Goal: Transaction & Acquisition: Book appointment/travel/reservation

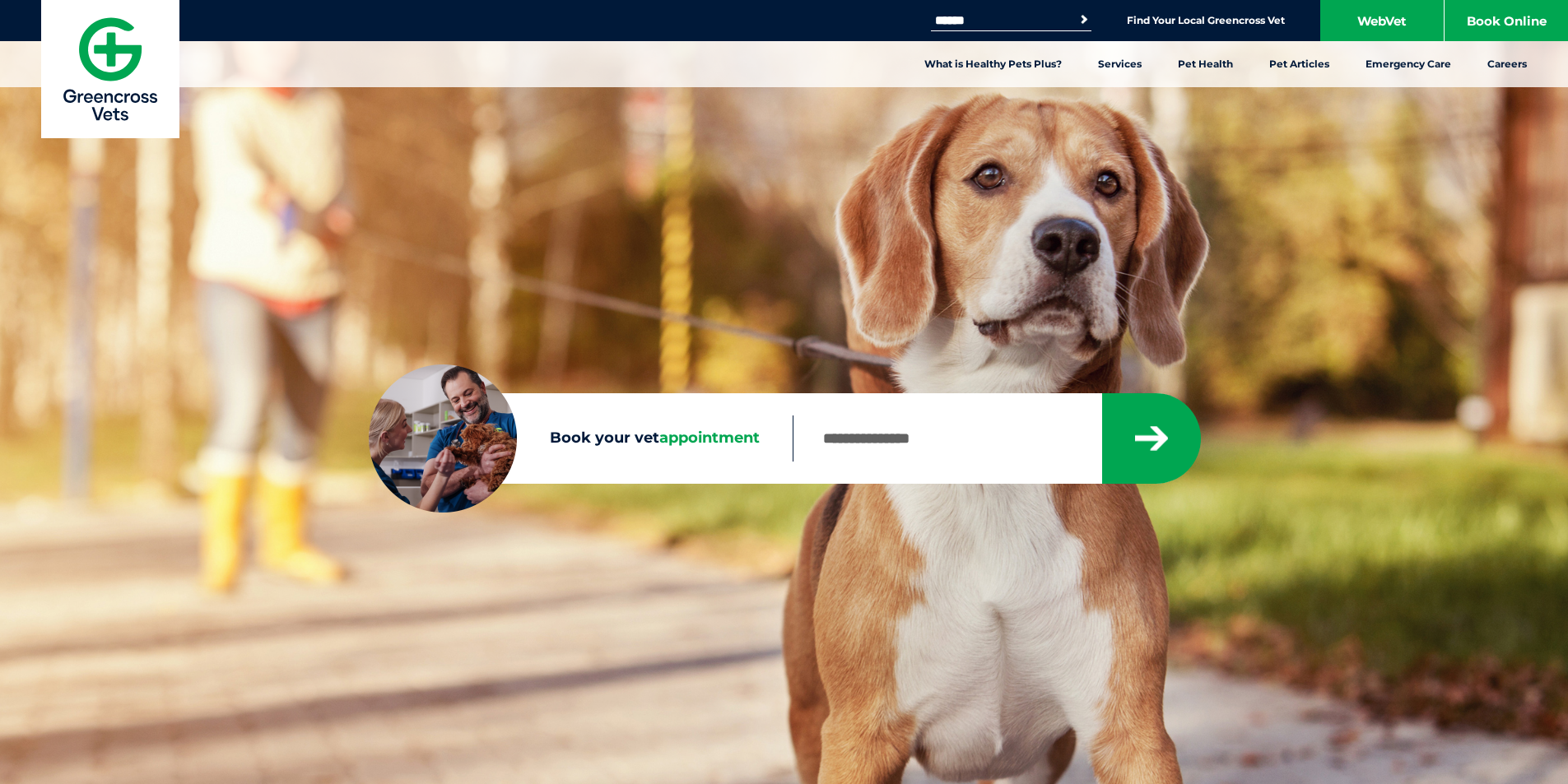
scroll to position [371, 0]
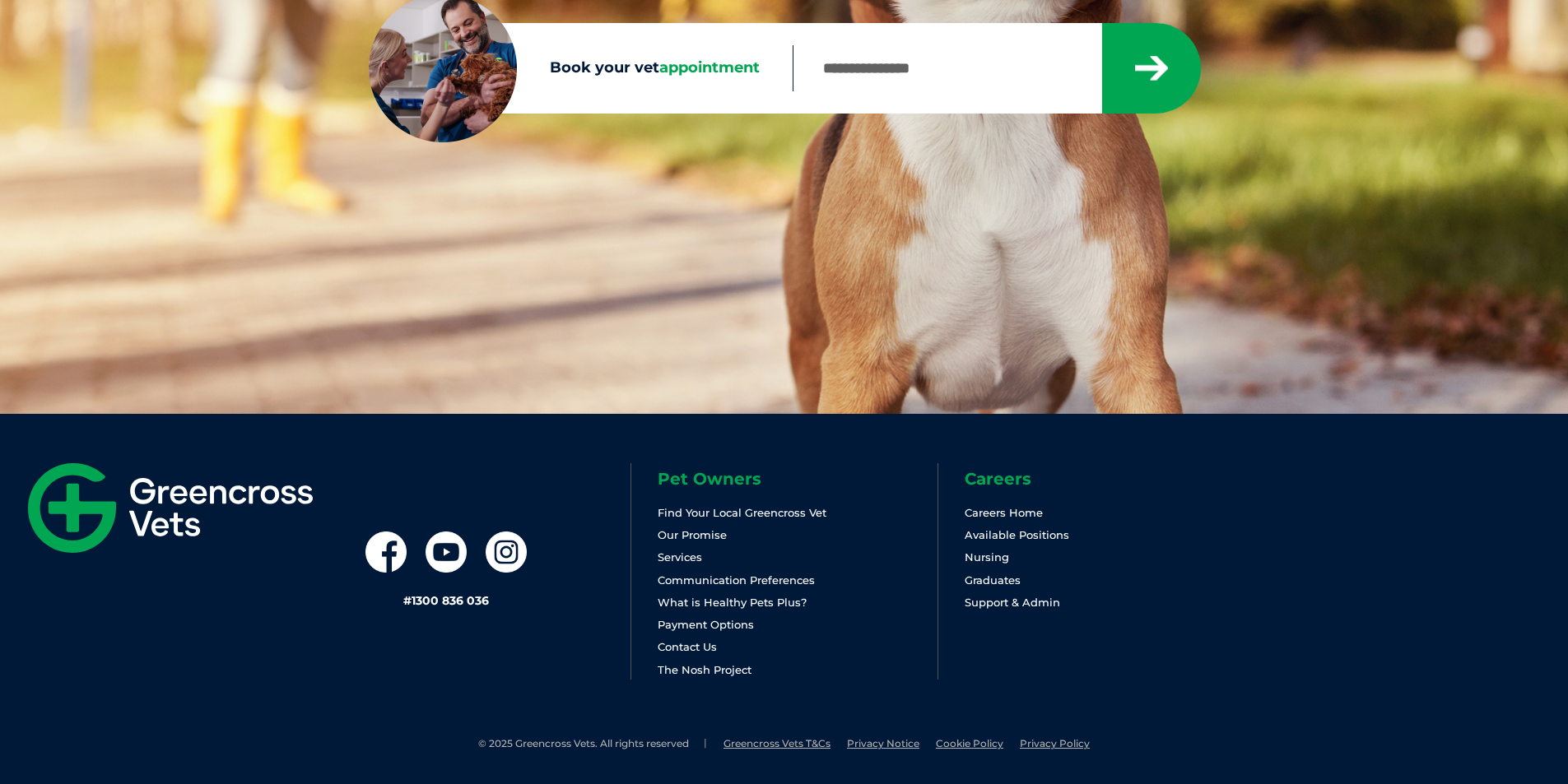
click at [902, 37] on div "Sorry, no results within 20km Check your entry and try again." at bounding box center [996, 68] width 407 height 91
click at [931, 61] on input "Book your vet appointment" at bounding box center [946, 68] width 308 height 46
type input "****"
click at [1102, 23] on button "submit" at bounding box center [1152, 68] width 99 height 91
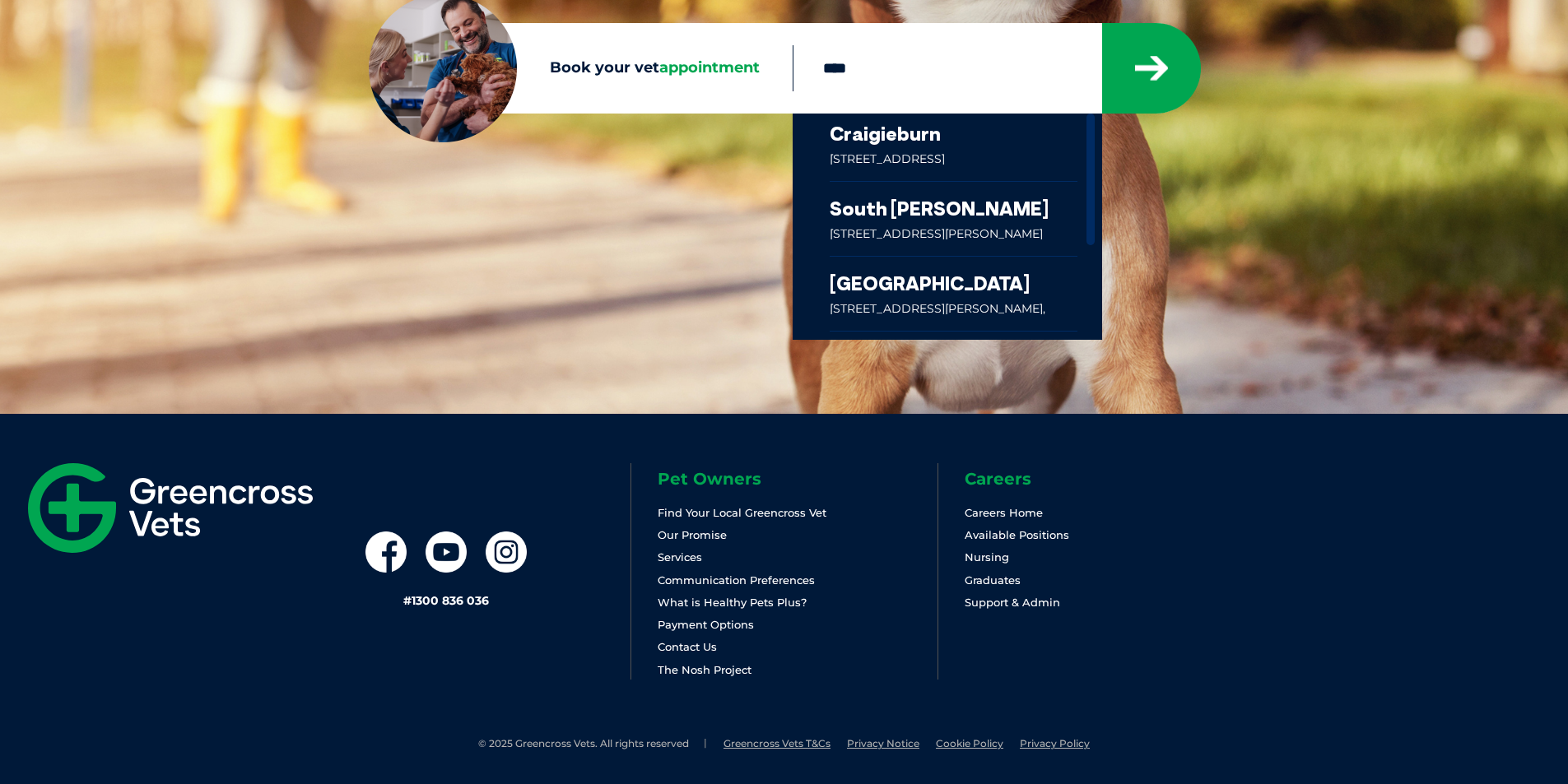
click at [912, 160] on link at bounding box center [954, 147] width 249 height 68
